Goal: Transaction & Acquisition: Book appointment/travel/reservation

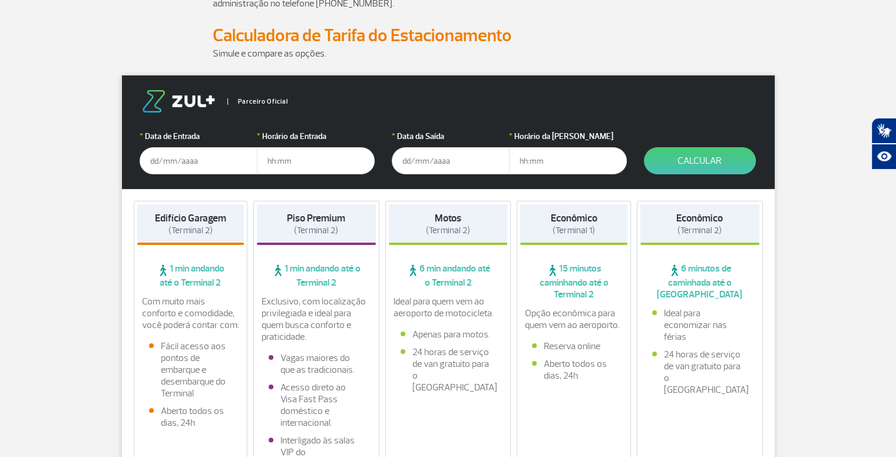
scroll to position [177, 0]
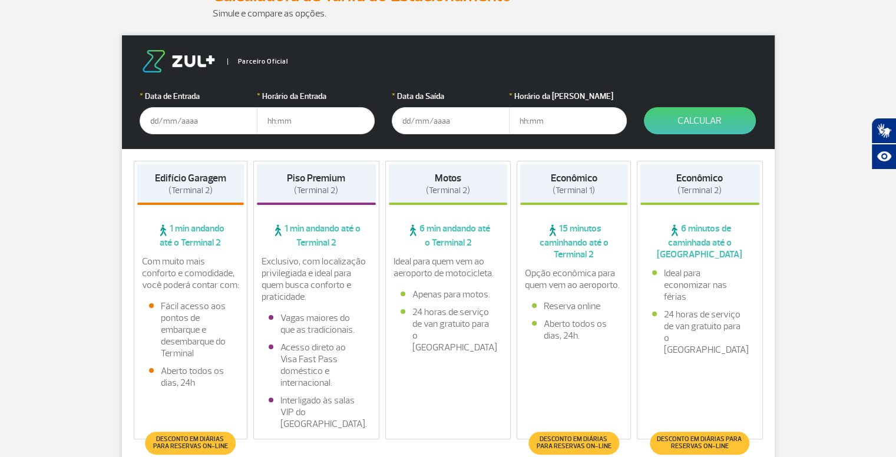
click at [214, 123] on input "text" at bounding box center [199, 120] width 118 height 27
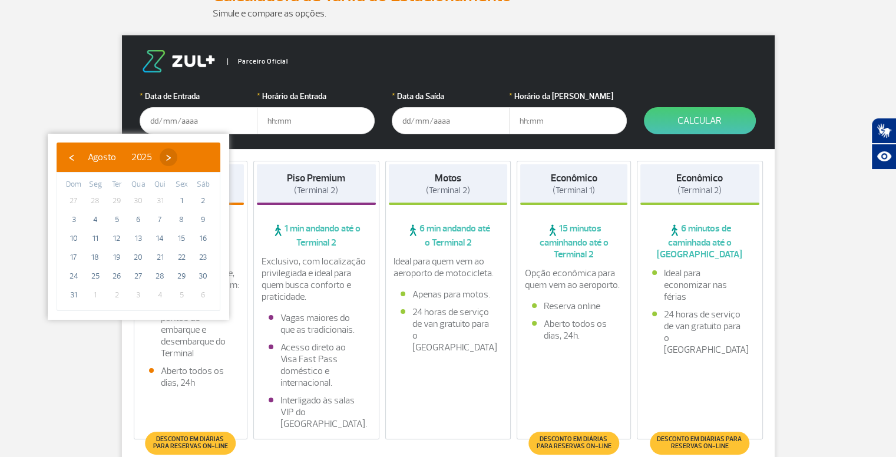
click at [177, 160] on span "›" at bounding box center [169, 157] width 18 height 18
click at [204, 199] on span "6" at bounding box center [203, 200] width 19 height 19
type input "[DATE]"
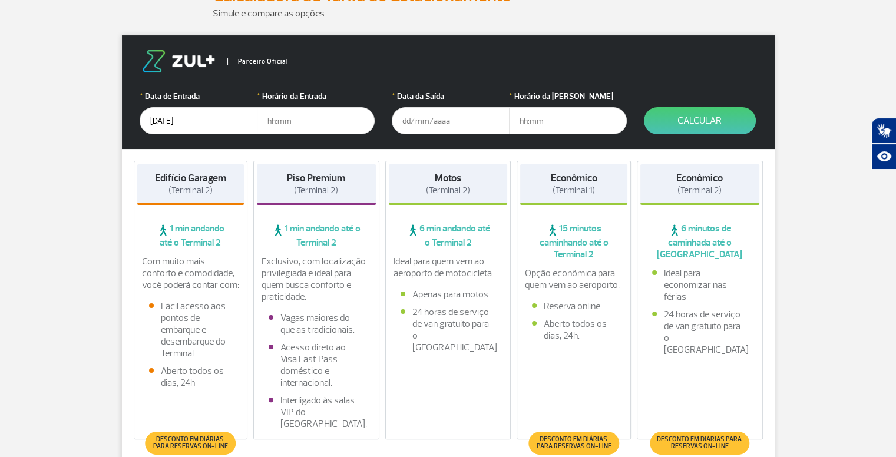
click at [278, 117] on input "text" at bounding box center [316, 120] width 118 height 27
type input "09:00"
click at [432, 120] on input "text" at bounding box center [451, 120] width 118 height 27
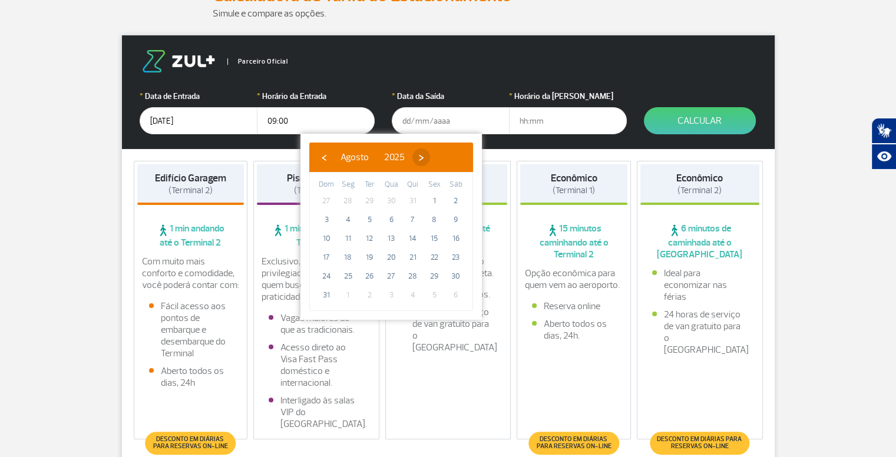
click at [430, 160] on span "›" at bounding box center [421, 157] width 18 height 18
click at [462, 222] on span "13" at bounding box center [456, 219] width 19 height 19
type input "[DATE]"
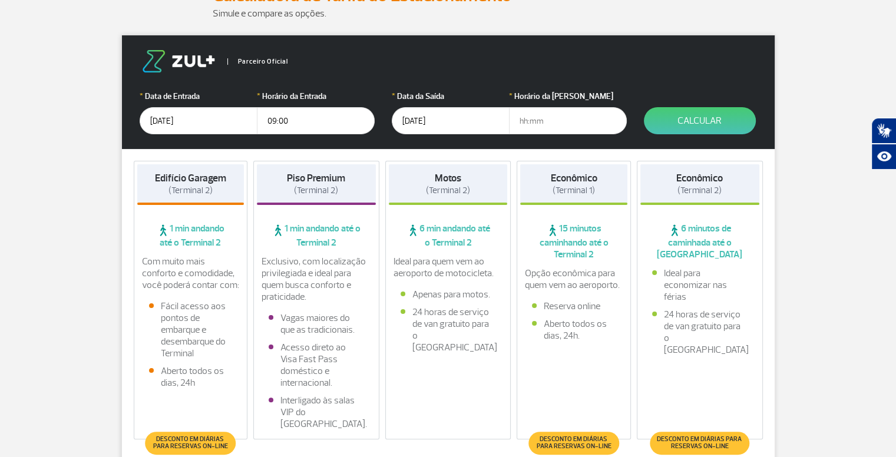
click at [525, 125] on input "text" at bounding box center [568, 120] width 118 height 27
type input "18:30"
click at [677, 114] on button "Calcular" at bounding box center [700, 120] width 112 height 27
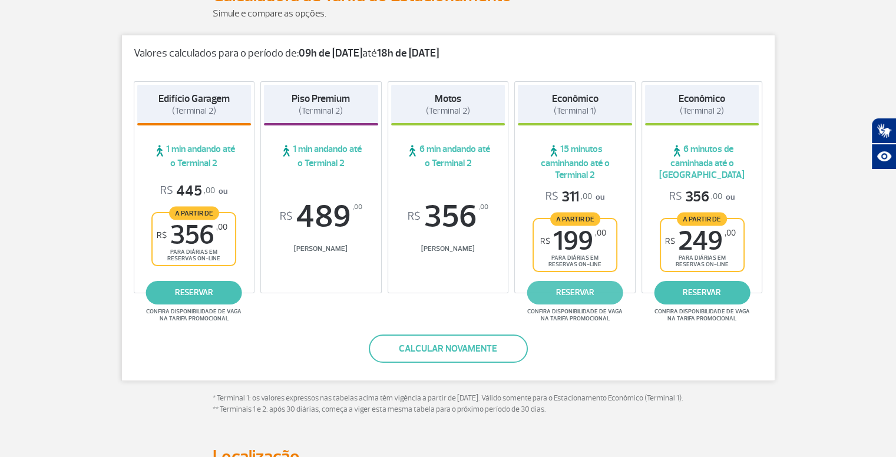
click at [596, 288] on link "reservar" at bounding box center [575, 293] width 96 height 24
